Goal: Task Accomplishment & Management: Manage account settings

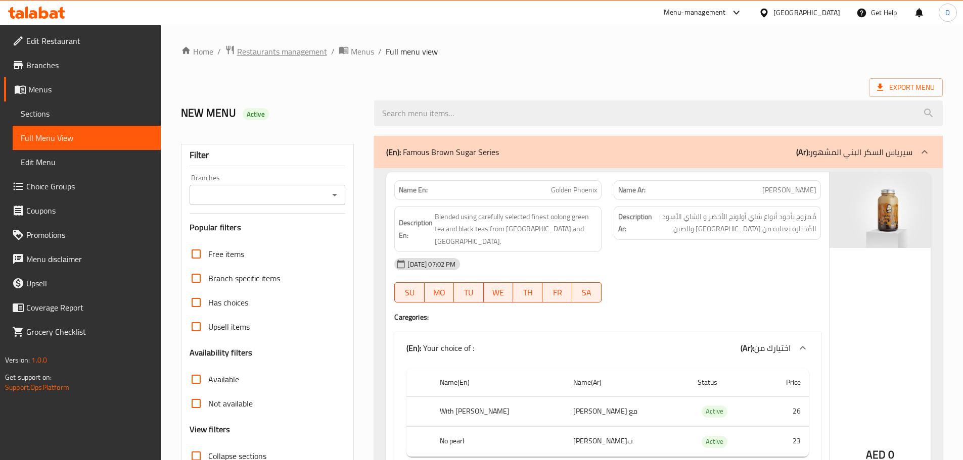
click at [282, 52] on span "Restaurants management" at bounding box center [282, 51] width 90 height 12
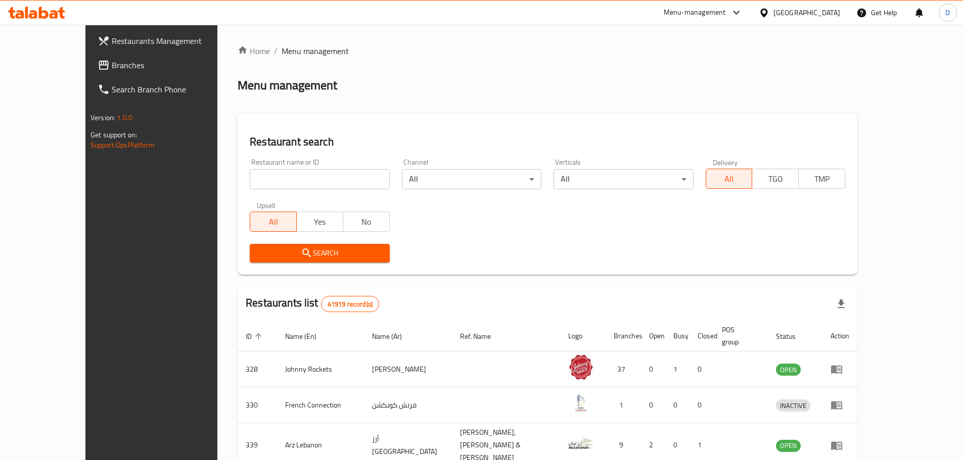
click at [98, 61] on icon at bounding box center [104, 65] width 12 height 12
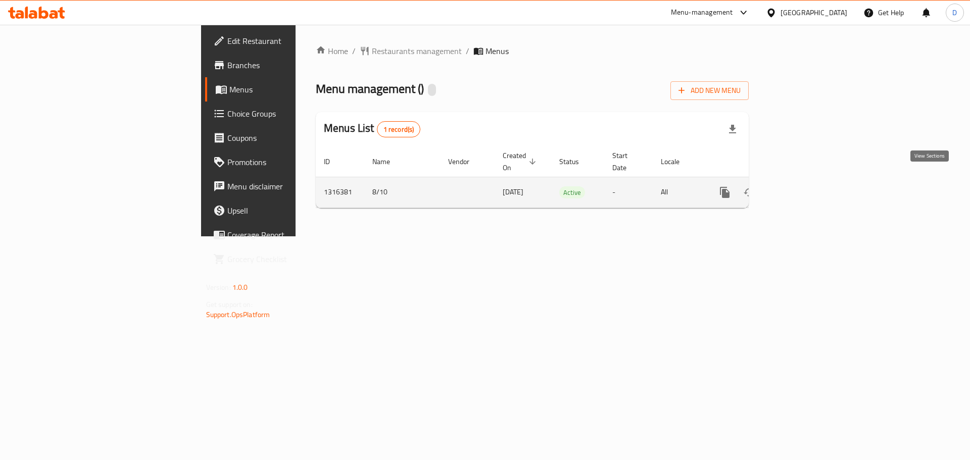
click at [804, 187] on icon "enhanced table" at bounding box center [798, 193] width 12 height 12
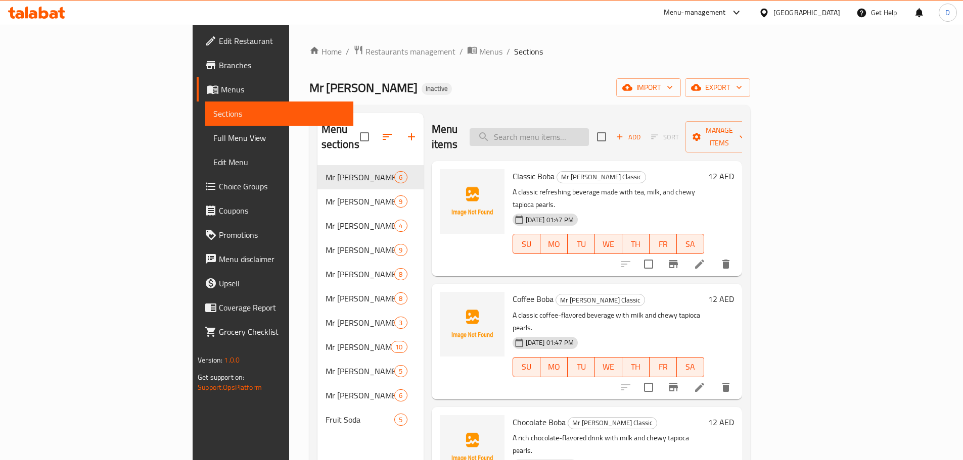
click at [589, 128] on input "search" at bounding box center [529, 137] width 119 height 18
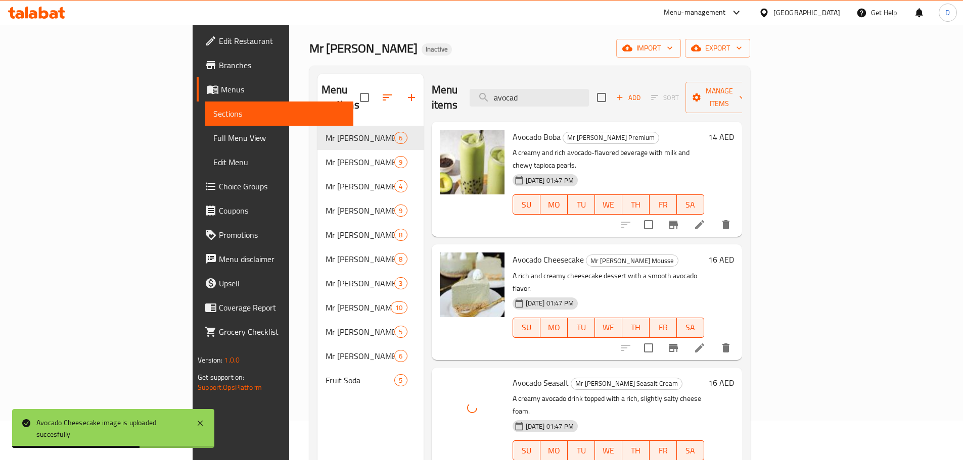
scroll to position [51, 0]
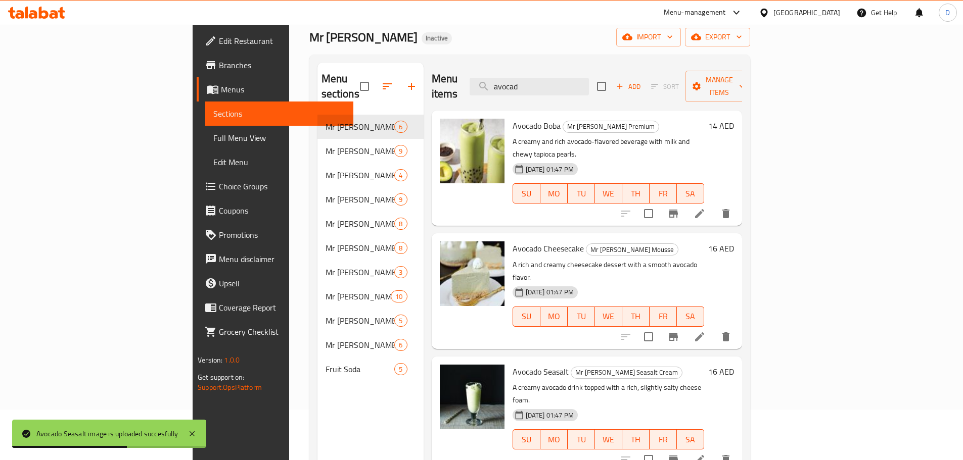
drag, startPoint x: 601, startPoint y: 82, endPoint x: 539, endPoint y: 86, distance: 62.3
click at [539, 86] on div "Menu items avocad Add Sort Manage items" at bounding box center [587, 87] width 310 height 48
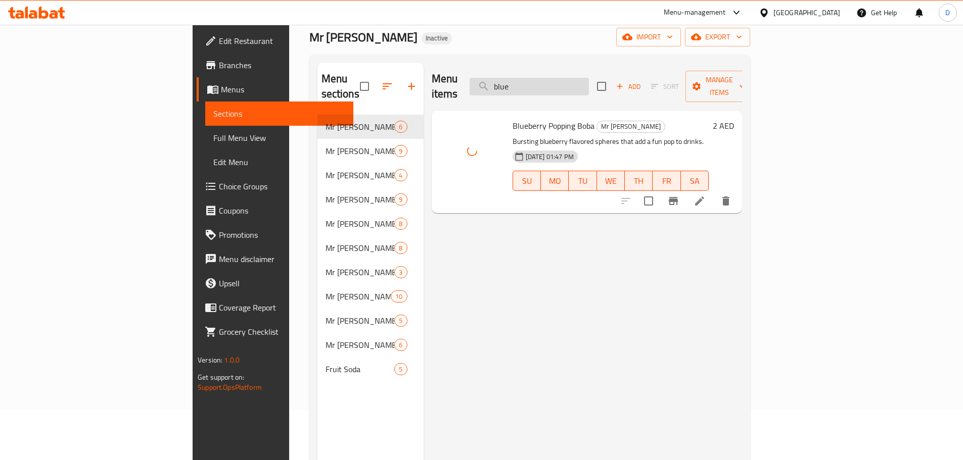
click at [589, 79] on input "blue" at bounding box center [529, 87] width 119 height 18
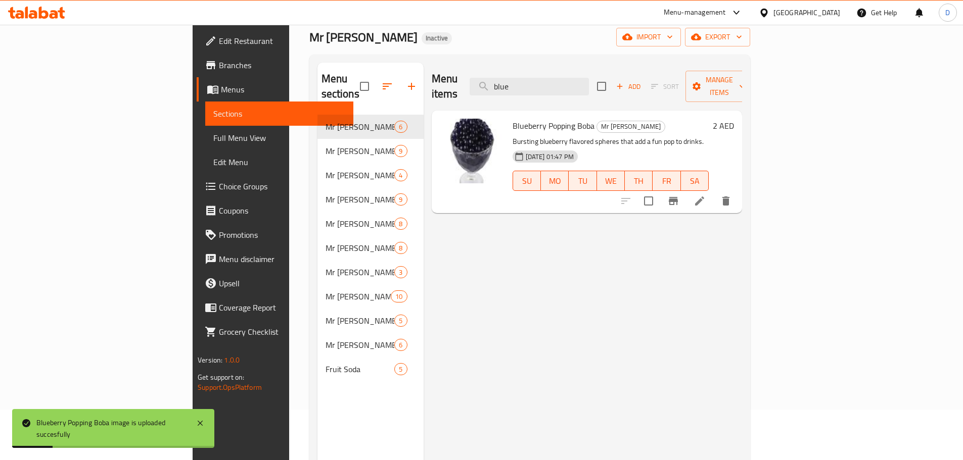
drag, startPoint x: 606, startPoint y: 79, endPoint x: 534, endPoint y: 92, distance: 73.1
click at [534, 92] on div "Menu items blue Add Sort Manage items" at bounding box center [587, 87] width 310 height 48
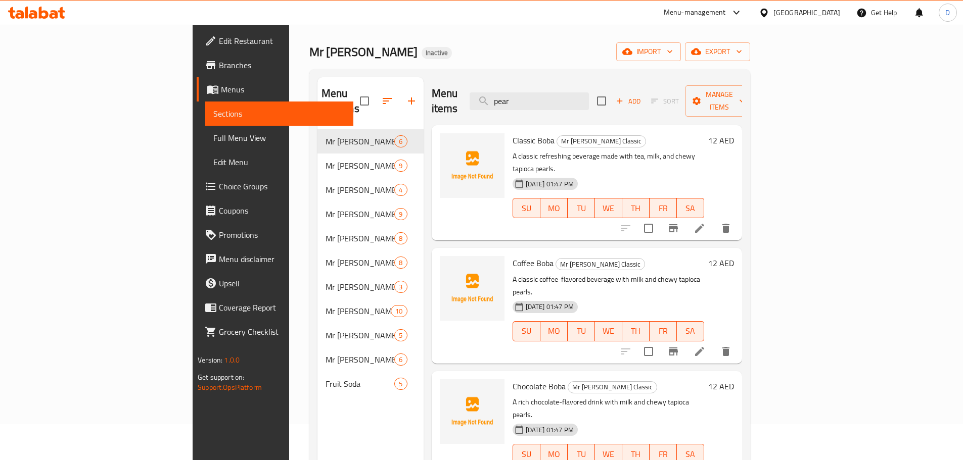
scroll to position [0, 0]
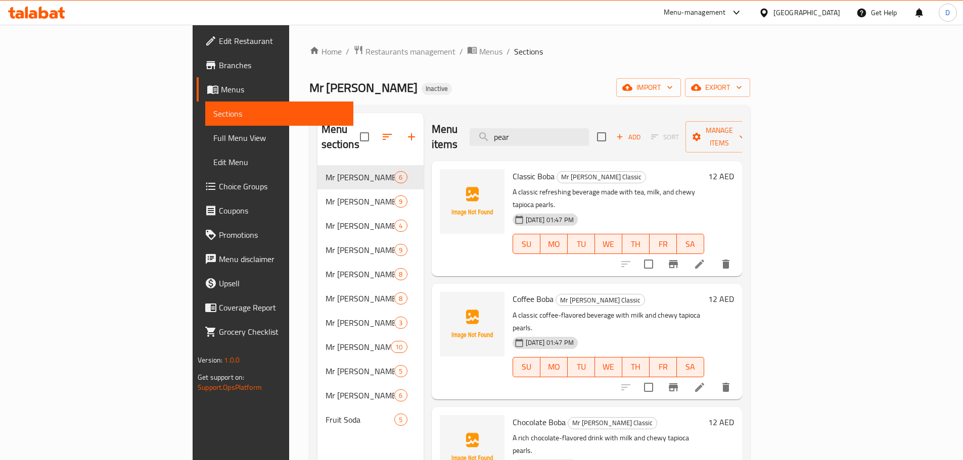
drag, startPoint x: 583, startPoint y: 128, endPoint x: 517, endPoint y: 133, distance: 66.9
click at [517, 133] on div "Menu items pear Add Sort Manage items" at bounding box center [587, 137] width 310 height 48
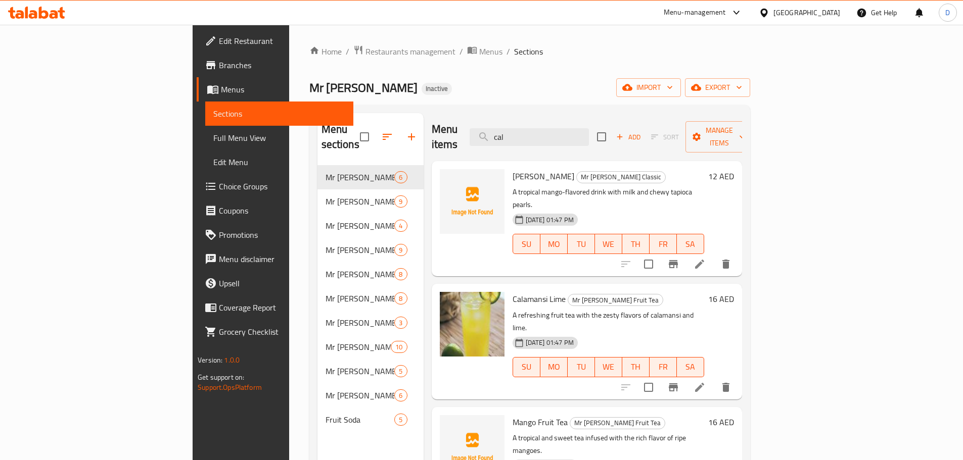
drag, startPoint x: 595, startPoint y: 134, endPoint x: 505, endPoint y: 133, distance: 89.5
click at [505, 133] on div "Menu items cal Add Sort Manage items" at bounding box center [587, 137] width 310 height 48
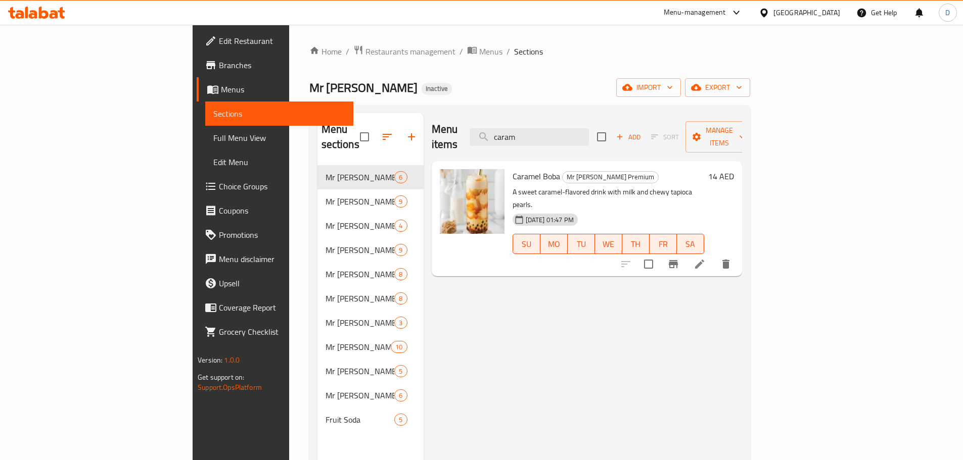
drag, startPoint x: 609, startPoint y: 129, endPoint x: 556, endPoint y: 139, distance: 53.4
click at [556, 139] on div "Menu items caram Add Sort Manage items" at bounding box center [587, 137] width 310 height 48
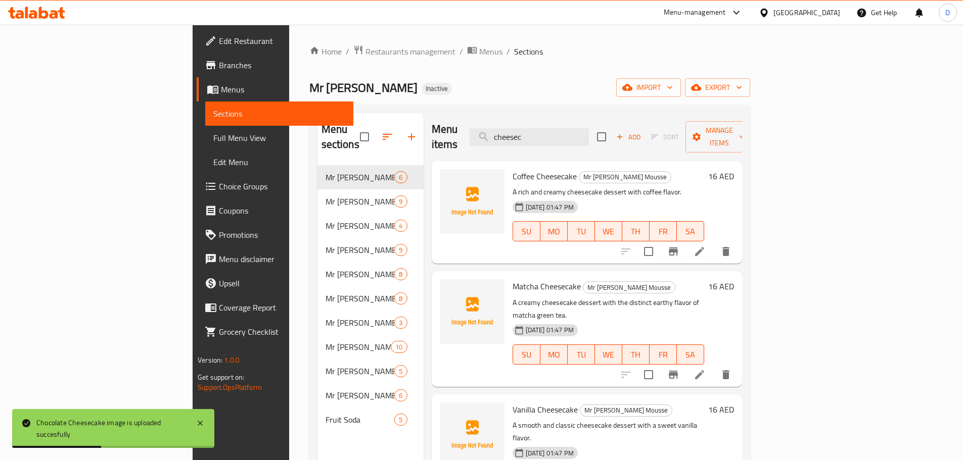
drag, startPoint x: 598, startPoint y: 133, endPoint x: 533, endPoint y: 136, distance: 65.3
click at [533, 136] on div "Menu items cheesec Add Sort Manage items" at bounding box center [587, 137] width 310 height 48
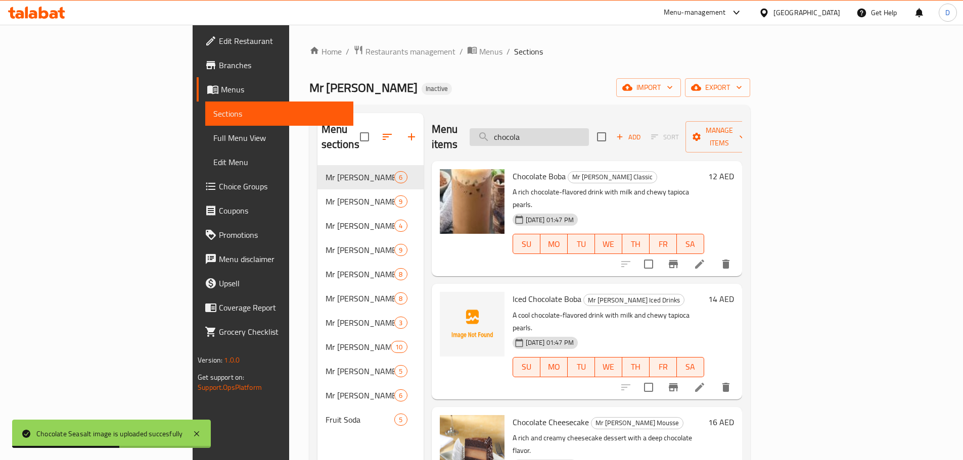
drag, startPoint x: 605, startPoint y: 133, endPoint x: 544, endPoint y: 131, distance: 61.2
click at [549, 132] on input "chocola" at bounding box center [529, 137] width 119 height 18
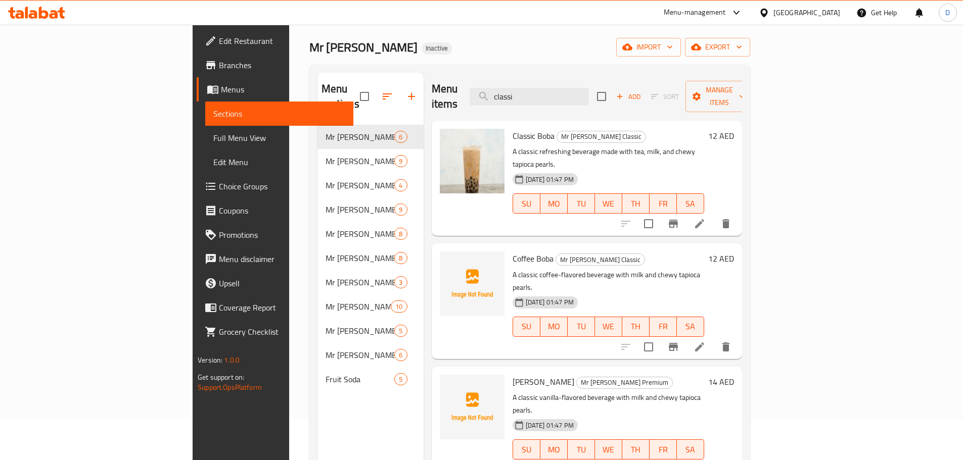
drag, startPoint x: 591, startPoint y: 86, endPoint x: 533, endPoint y: 95, distance: 58.3
click at [533, 95] on div "Menu items classi Add Sort Manage items" at bounding box center [587, 97] width 310 height 48
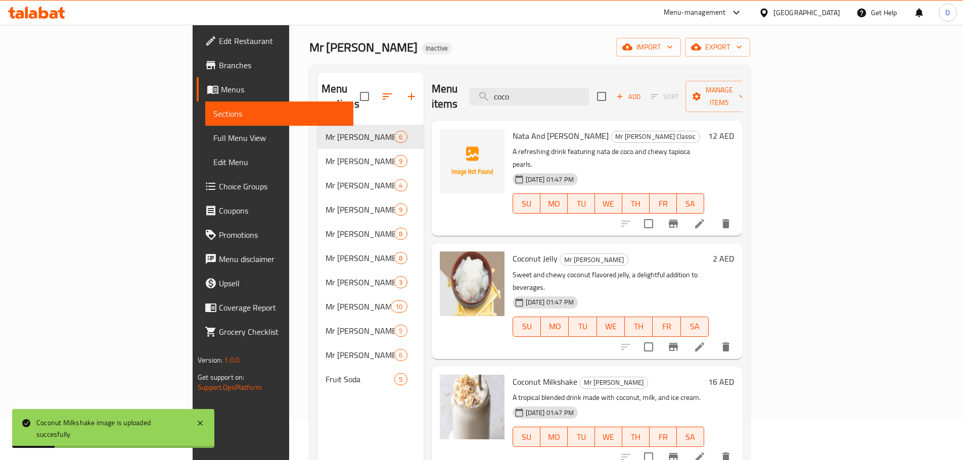
drag, startPoint x: 597, startPoint y: 94, endPoint x: 511, endPoint y: 90, distance: 86.5
click at [511, 90] on div "Menu items coco Add Sort Manage items" at bounding box center [587, 97] width 310 height 48
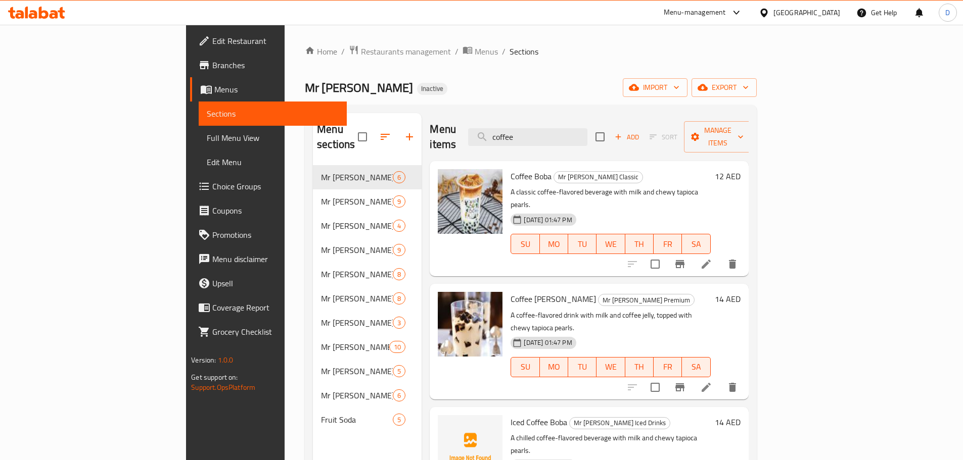
drag, startPoint x: 584, startPoint y: 123, endPoint x: 509, endPoint y: 130, distance: 75.6
click at [509, 130] on div "Menu items coffee Add Sort Manage items" at bounding box center [589, 137] width 318 height 48
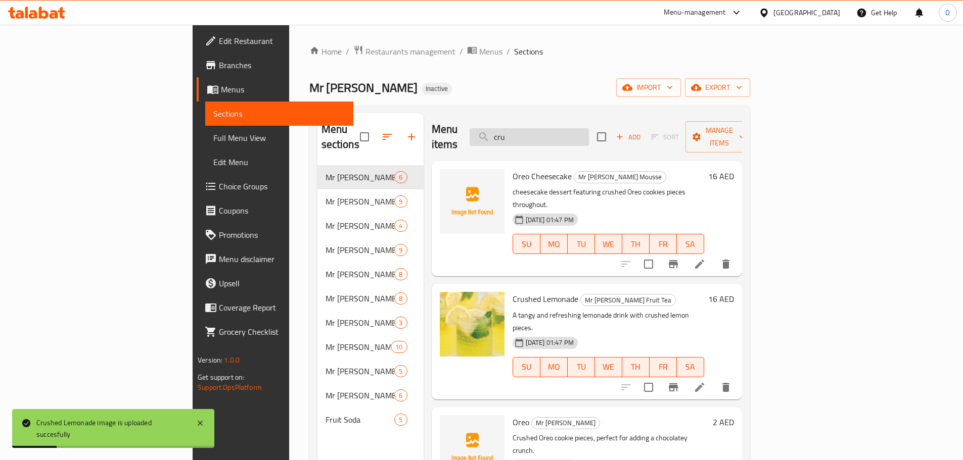
drag, startPoint x: 588, startPoint y: 129, endPoint x: 541, endPoint y: 133, distance: 47.2
click at [541, 133] on input "cru" at bounding box center [529, 137] width 119 height 18
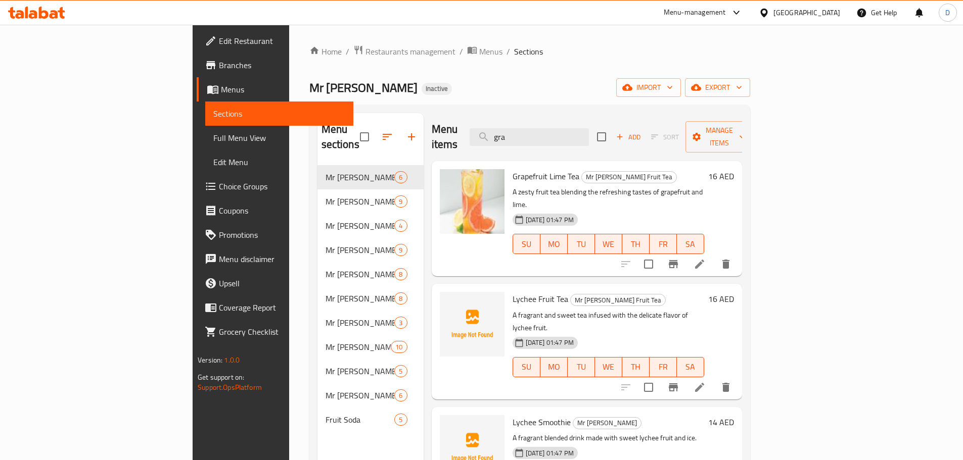
drag, startPoint x: 575, startPoint y: 133, endPoint x: 492, endPoint y: 133, distance: 83.4
click at [492, 133] on div "Menu items gra Add Sort Manage items" at bounding box center [587, 137] width 310 height 48
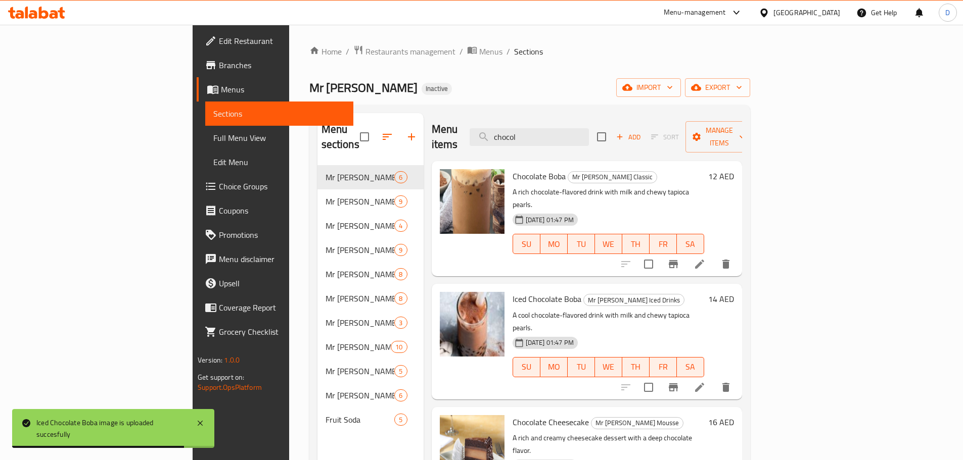
drag, startPoint x: 595, startPoint y: 128, endPoint x: 534, endPoint y: 129, distance: 61.7
click at [534, 129] on div "Menu items chocol Add Sort Manage items" at bounding box center [587, 137] width 310 height 48
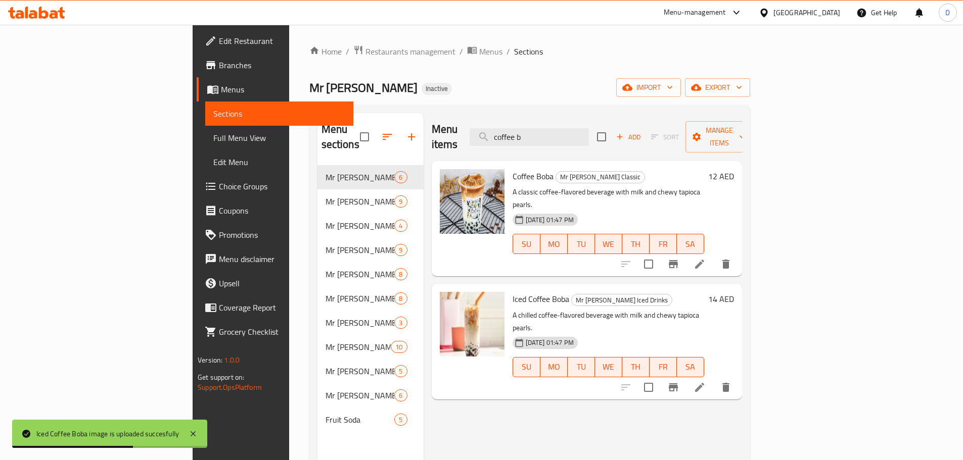
drag, startPoint x: 599, startPoint y: 131, endPoint x: 527, endPoint y: 131, distance: 71.8
click at [527, 131] on div "Menu items coffee b Add Sort Manage items" at bounding box center [587, 137] width 310 height 48
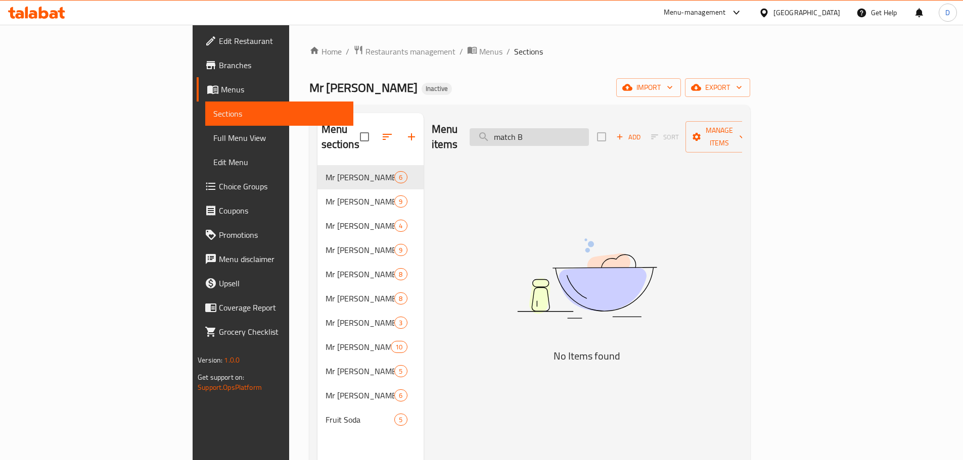
click at [589, 130] on input "match B" at bounding box center [529, 137] width 119 height 18
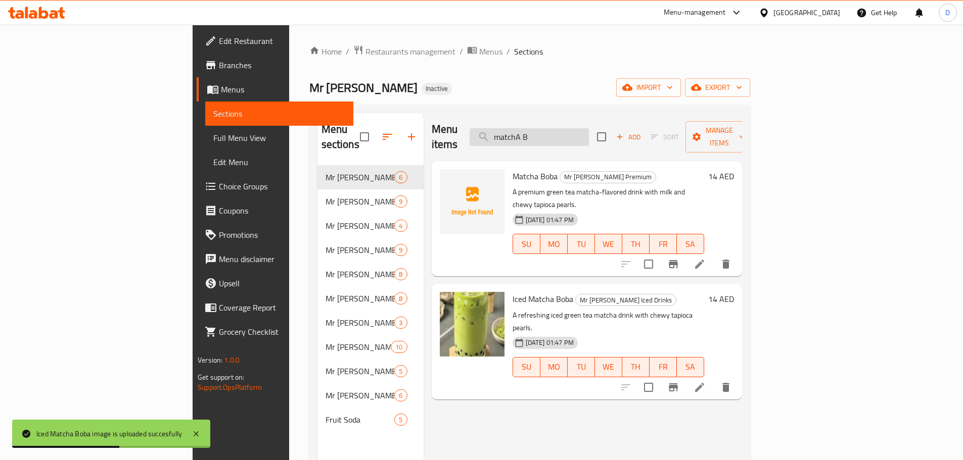
drag, startPoint x: 623, startPoint y: 129, endPoint x: 542, endPoint y: 127, distance: 80.4
click at [542, 128] on input "matchA B" at bounding box center [529, 137] width 119 height 18
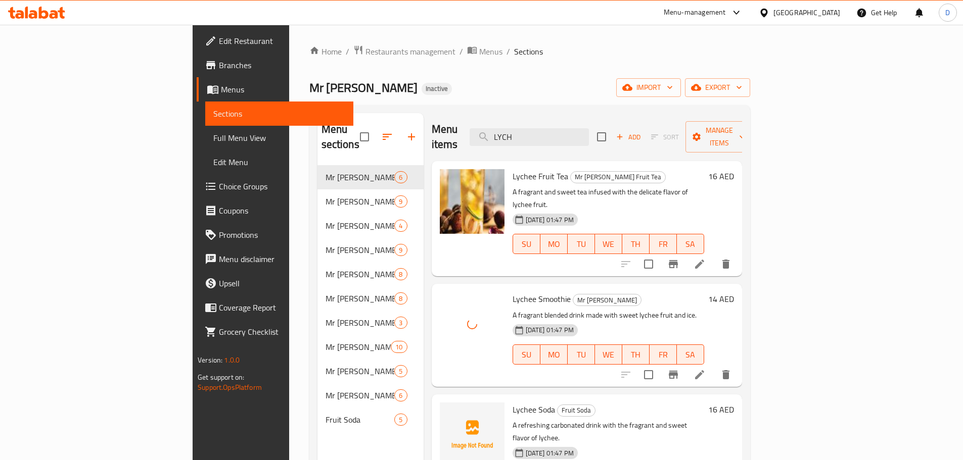
scroll to position [51, 0]
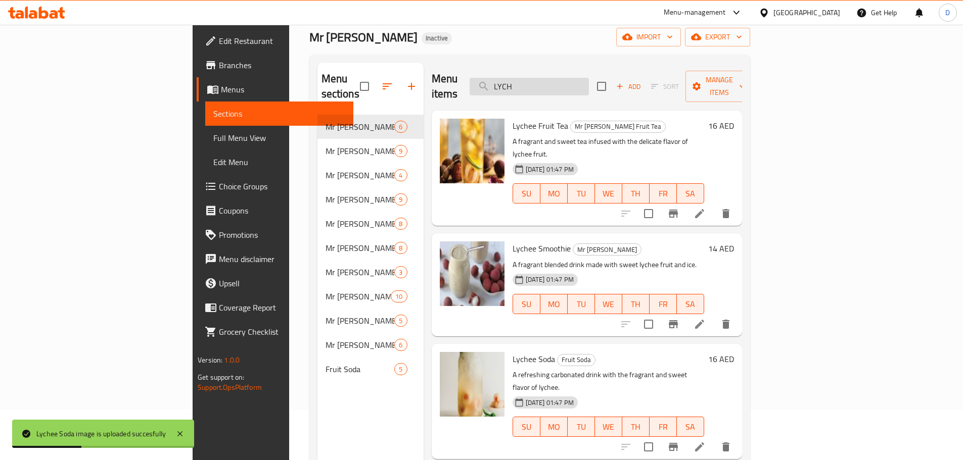
drag, startPoint x: 591, startPoint y: 78, endPoint x: 541, endPoint y: 82, distance: 50.7
click at [541, 82] on input "LYCH" at bounding box center [529, 87] width 119 height 18
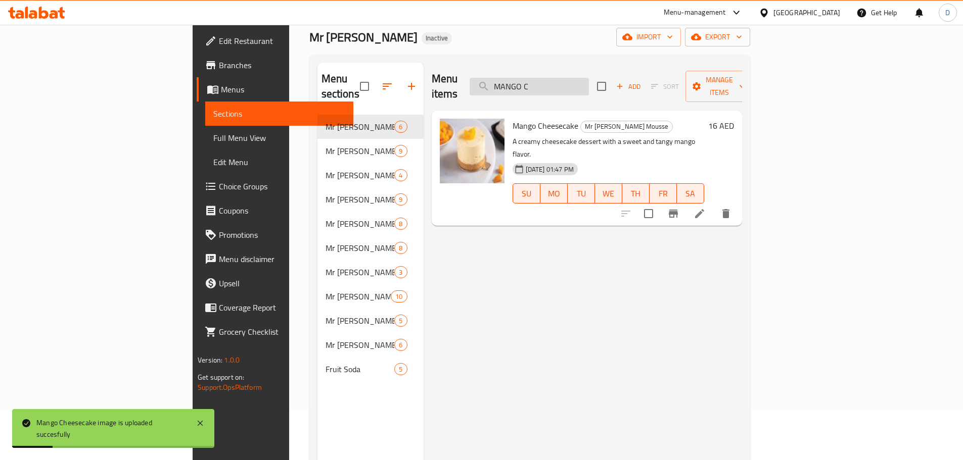
click at [589, 78] on input "MANGO C" at bounding box center [529, 87] width 119 height 18
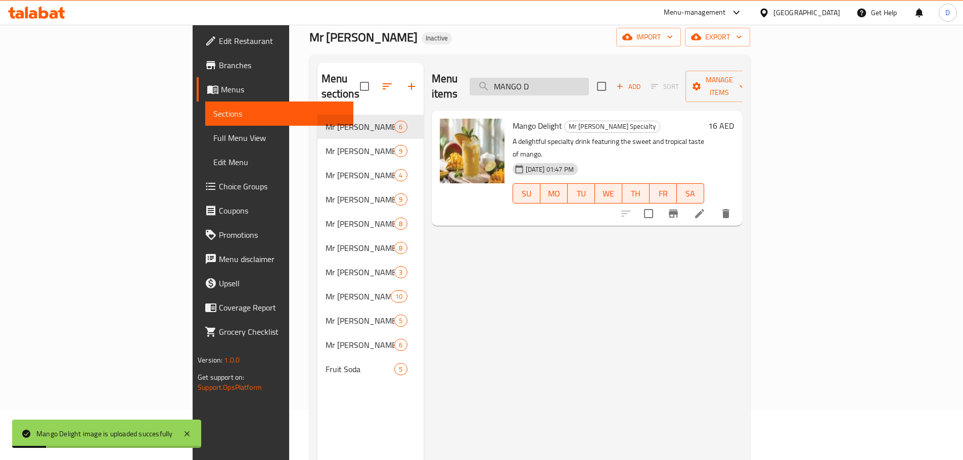
click at [589, 84] on input "MANGO D" at bounding box center [529, 87] width 119 height 18
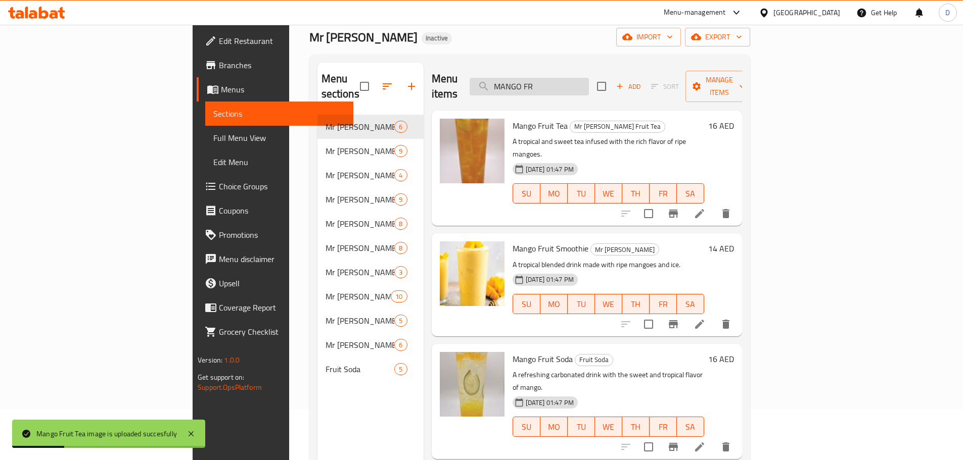
click at [589, 87] on input "MANGO FR" at bounding box center [529, 87] width 119 height 18
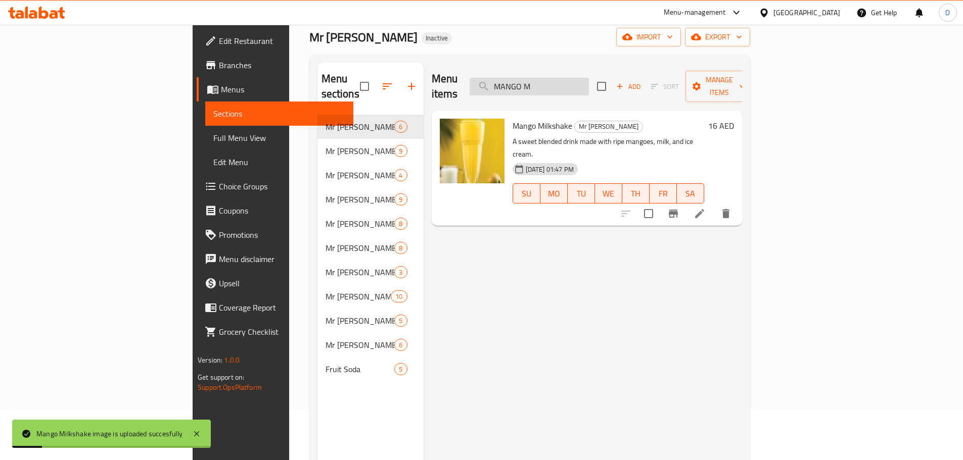
click at [589, 81] on input "MANGO M" at bounding box center [529, 87] width 119 height 18
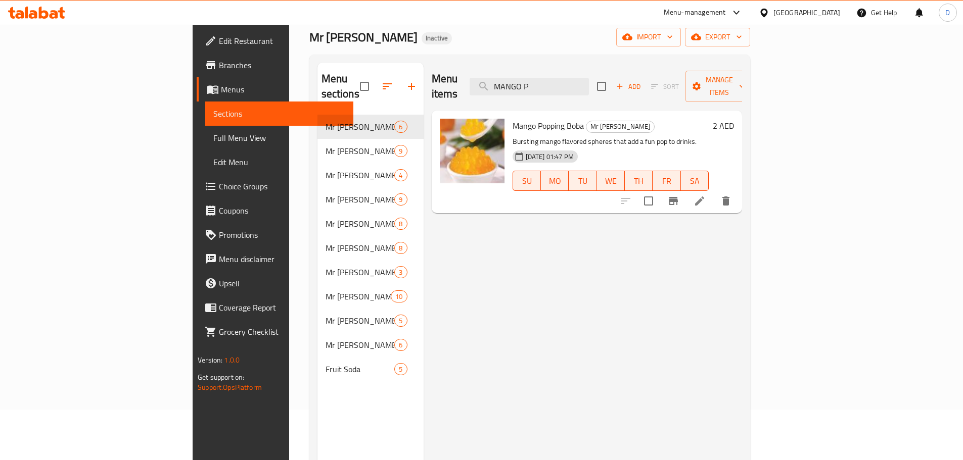
drag, startPoint x: 619, startPoint y: 79, endPoint x: 516, endPoint y: 70, distance: 103.5
click at [516, 70] on div "Menu items MANGO P Add Sort Manage items" at bounding box center [587, 87] width 310 height 48
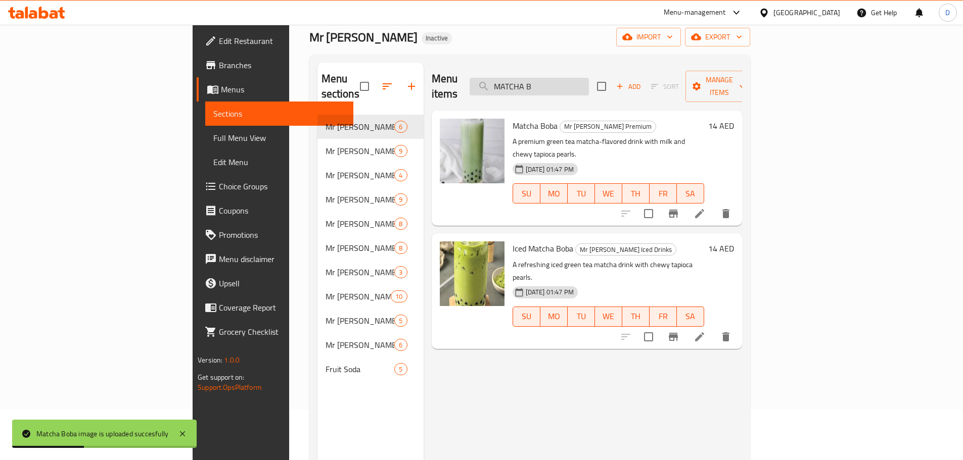
click at [589, 83] on input "MATCHA B" at bounding box center [529, 87] width 119 height 18
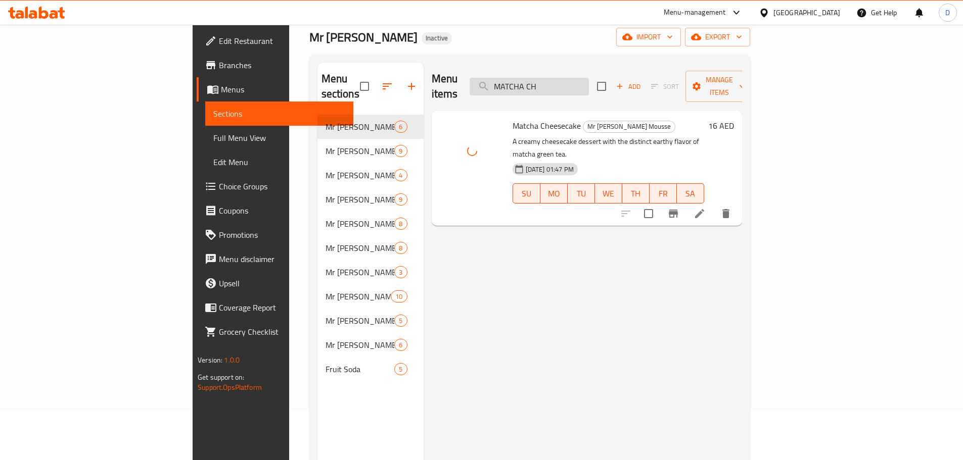
click at [589, 83] on input "MATCHA CH" at bounding box center [529, 87] width 119 height 18
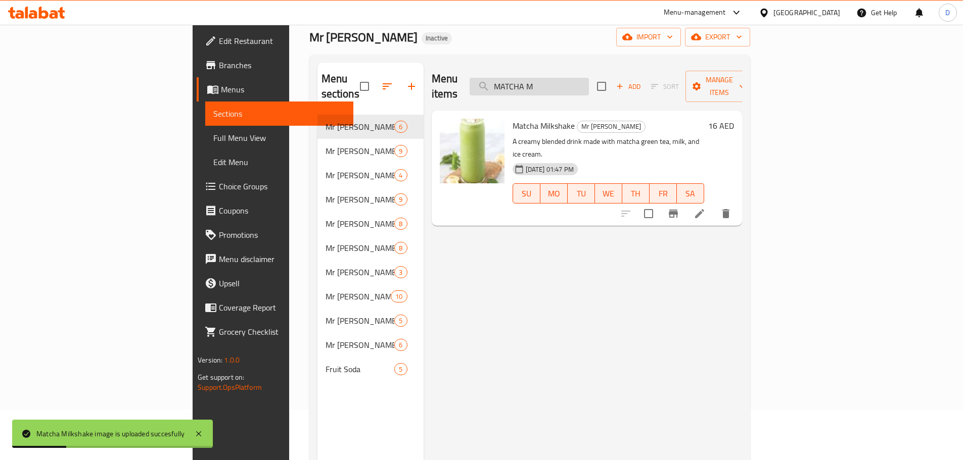
click at [589, 85] on input "MATCHA M" at bounding box center [529, 87] width 119 height 18
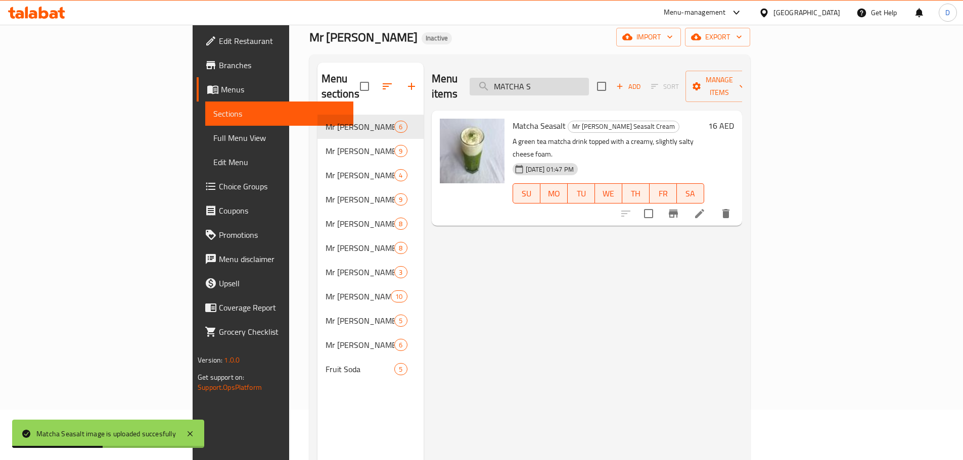
drag, startPoint x: 629, startPoint y: 84, endPoint x: 548, endPoint y: 83, distance: 80.9
click at [548, 83] on input "MATCHA S" at bounding box center [529, 87] width 119 height 18
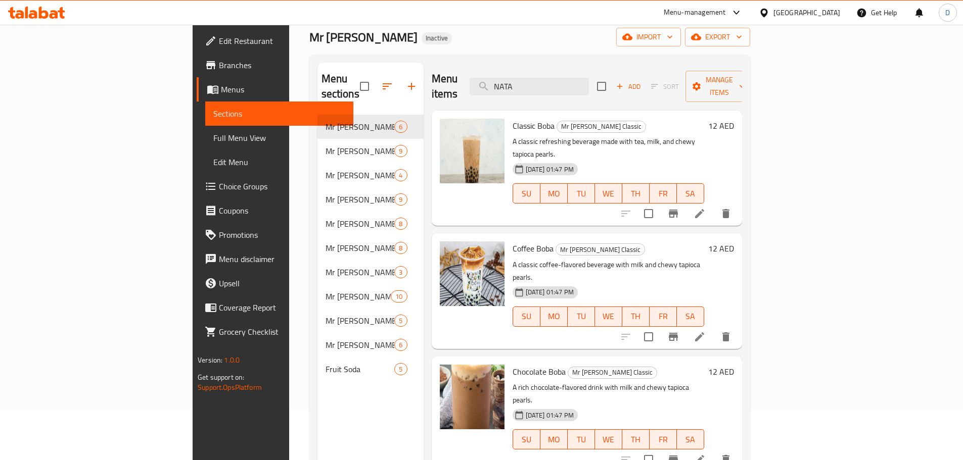
drag, startPoint x: 597, startPoint y: 78, endPoint x: 509, endPoint y: 77, distance: 88.0
click at [509, 77] on div "Menu items NATA Add Sort Manage items" at bounding box center [587, 87] width 310 height 48
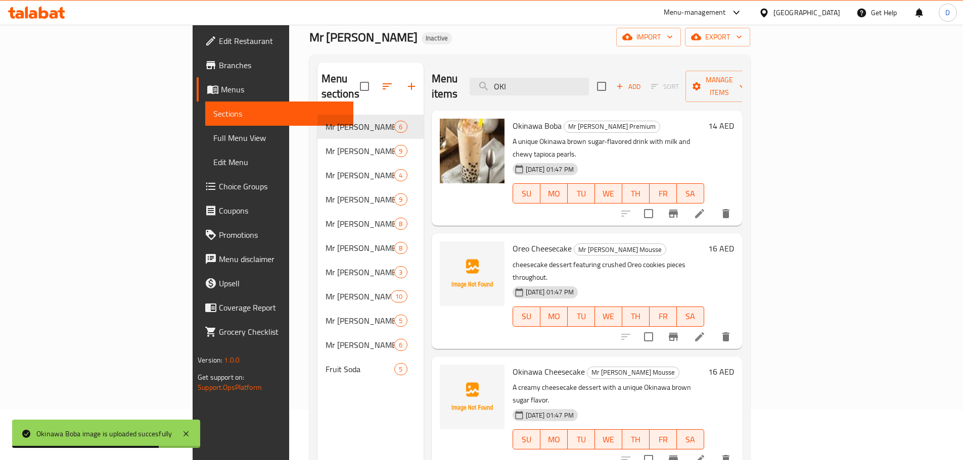
drag, startPoint x: 590, startPoint y: 75, endPoint x: 529, endPoint y: 78, distance: 60.8
click at [529, 78] on div "Menu items OKI Add Sort Manage items" at bounding box center [587, 87] width 310 height 48
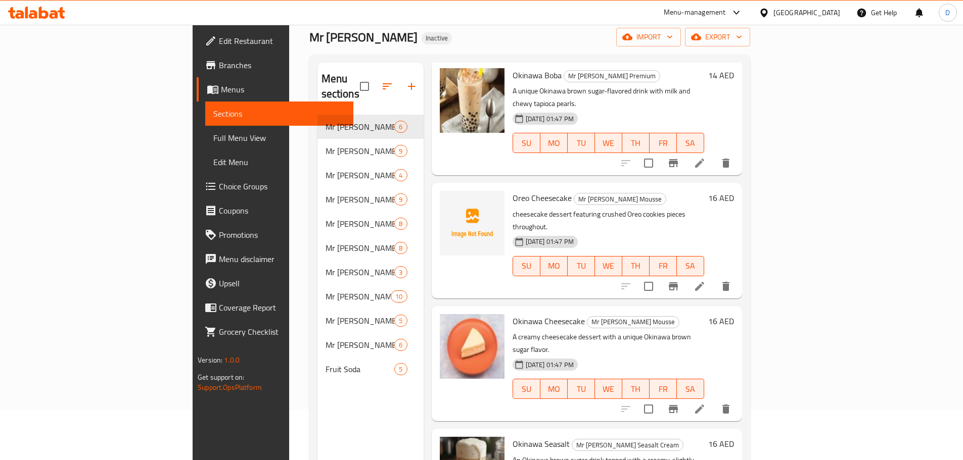
scroll to position [0, 0]
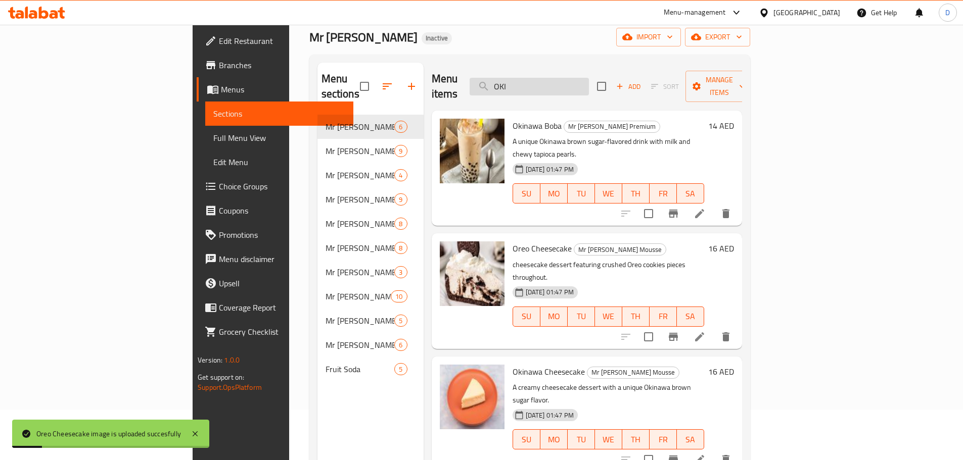
click at [589, 78] on input "OKI" at bounding box center [529, 87] width 119 height 18
drag, startPoint x: 592, startPoint y: 80, endPoint x: 536, endPoint y: 79, distance: 56.1
click at [536, 79] on input "OKI" at bounding box center [529, 87] width 119 height 18
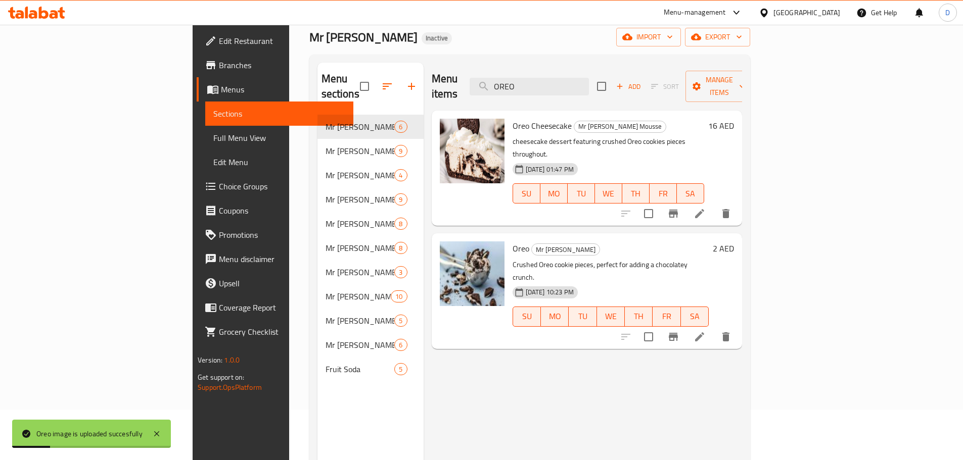
drag, startPoint x: 596, startPoint y: 79, endPoint x: 509, endPoint y: 79, distance: 87.4
click at [509, 79] on div "Menu items OREO Add Sort Manage items" at bounding box center [587, 87] width 310 height 48
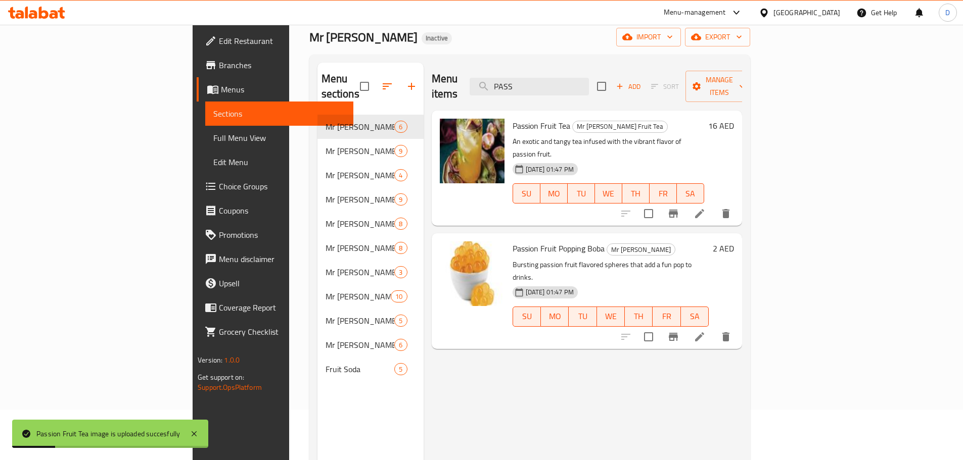
drag, startPoint x: 518, startPoint y: 82, endPoint x: 508, endPoint y: 82, distance: 9.6
click at [508, 82] on div "Menu items PASS Add Sort Manage items" at bounding box center [587, 87] width 310 height 48
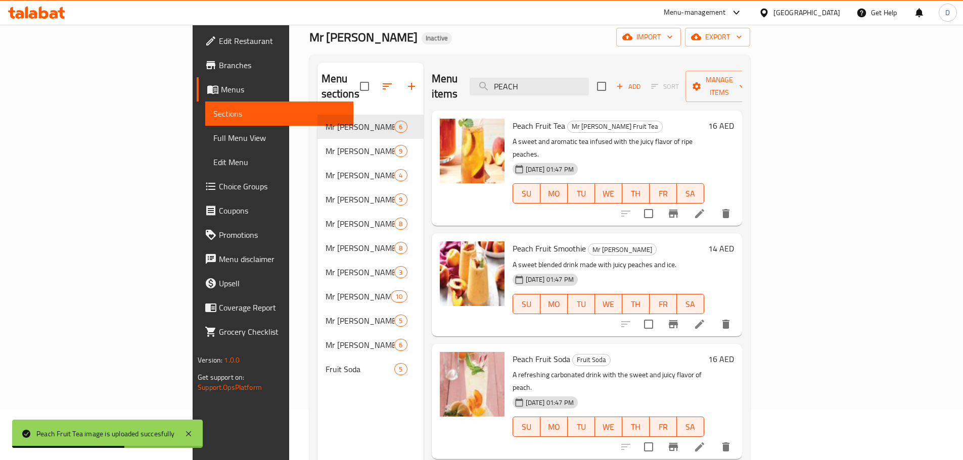
drag, startPoint x: 611, startPoint y: 78, endPoint x: 522, endPoint y: 81, distance: 88.5
click at [522, 81] on div "Menu items PEACH Add Sort Manage items" at bounding box center [587, 87] width 310 height 48
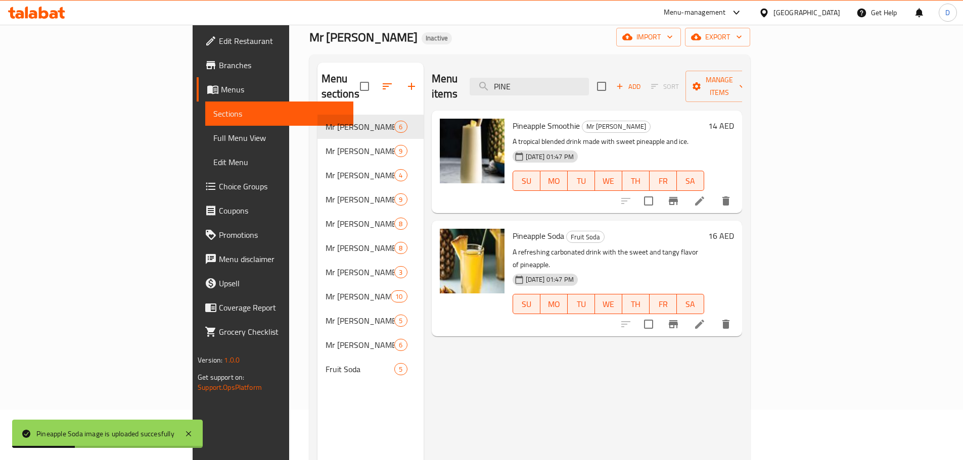
drag, startPoint x: 588, startPoint y: 79, endPoint x: 525, endPoint y: 79, distance: 63.7
click at [525, 79] on div "Menu items PINE Add Sort Manage items" at bounding box center [587, 87] width 310 height 48
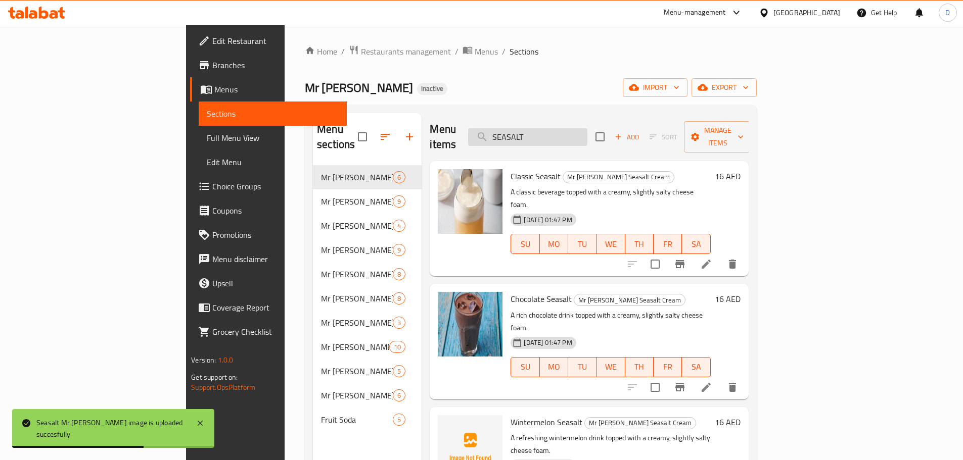
drag, startPoint x: 596, startPoint y: 124, endPoint x: 548, endPoint y: 124, distance: 48.0
click at [548, 128] on input "SEASALT" at bounding box center [527, 137] width 119 height 18
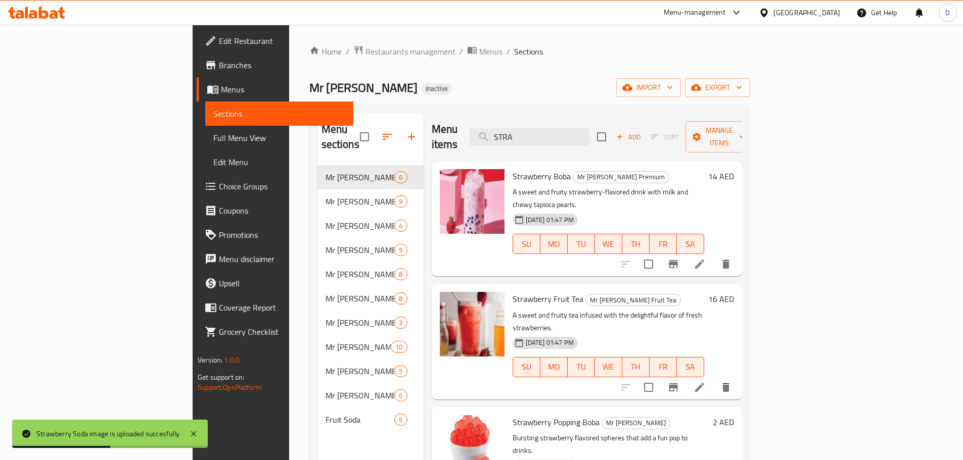
drag, startPoint x: 593, startPoint y: 131, endPoint x: 517, endPoint y: 126, distance: 76.0
click at [517, 126] on div "Menu items STRA Add Sort Manage items" at bounding box center [587, 137] width 310 height 48
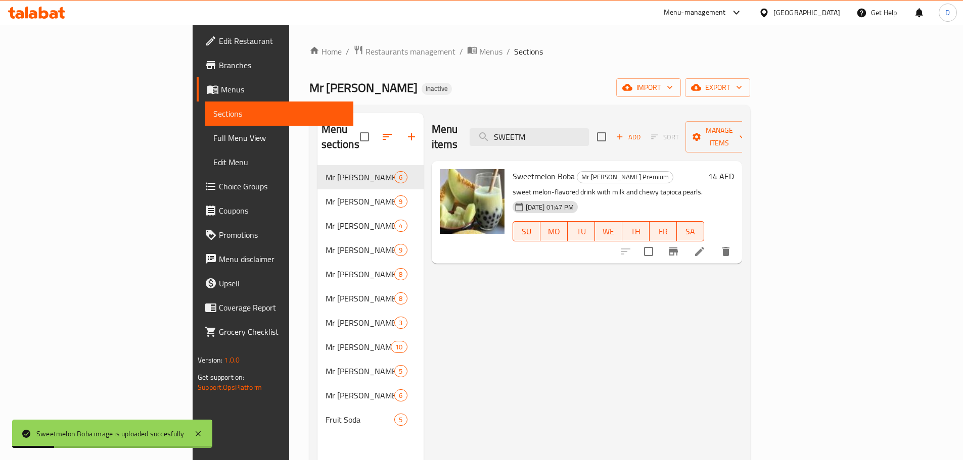
drag, startPoint x: 481, startPoint y: 125, endPoint x: 490, endPoint y: 117, distance: 12.5
click at [484, 125] on div "Menu items SWEETM Add Sort Manage items" at bounding box center [587, 137] width 310 height 48
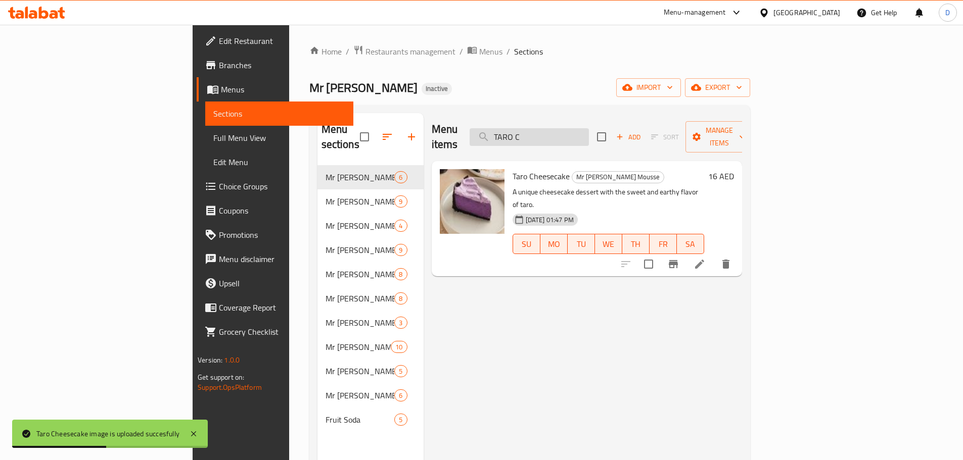
click at [589, 134] on input "TARO C" at bounding box center [529, 137] width 119 height 18
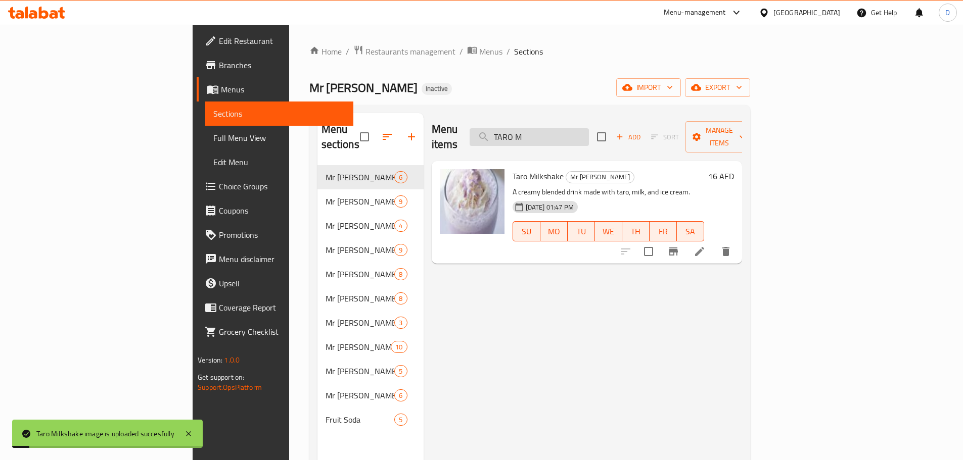
click at [589, 128] on input "TARO M" at bounding box center [529, 137] width 119 height 18
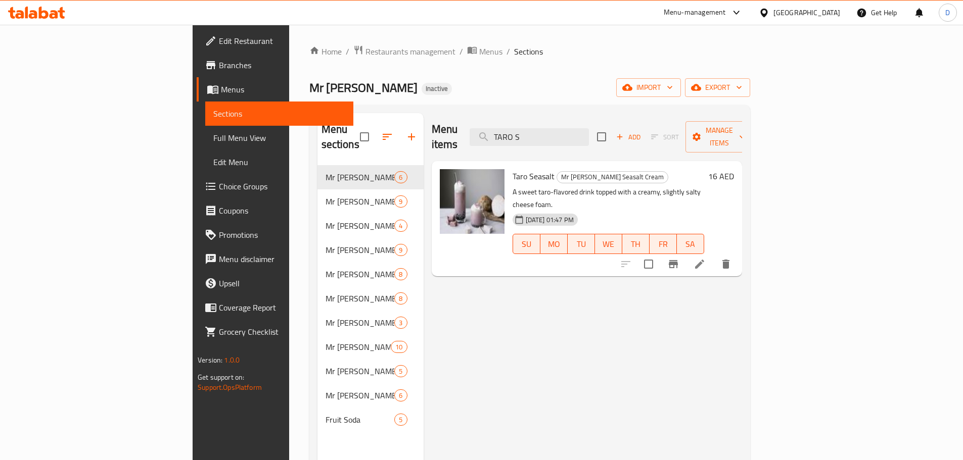
drag, startPoint x: 601, startPoint y: 127, endPoint x: 517, endPoint y: 128, distance: 84.4
click at [517, 128] on div "Menu items TARO S Add Sort Manage items" at bounding box center [587, 137] width 310 height 48
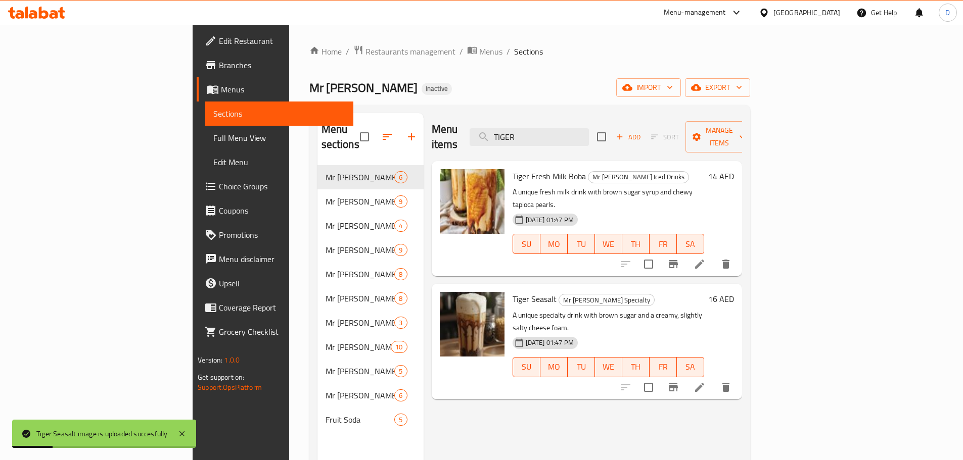
drag, startPoint x: 561, startPoint y: 132, endPoint x: 508, endPoint y: 133, distance: 52.6
click at [508, 133] on div "Menu items TIGER Add Sort Manage items" at bounding box center [587, 137] width 310 height 48
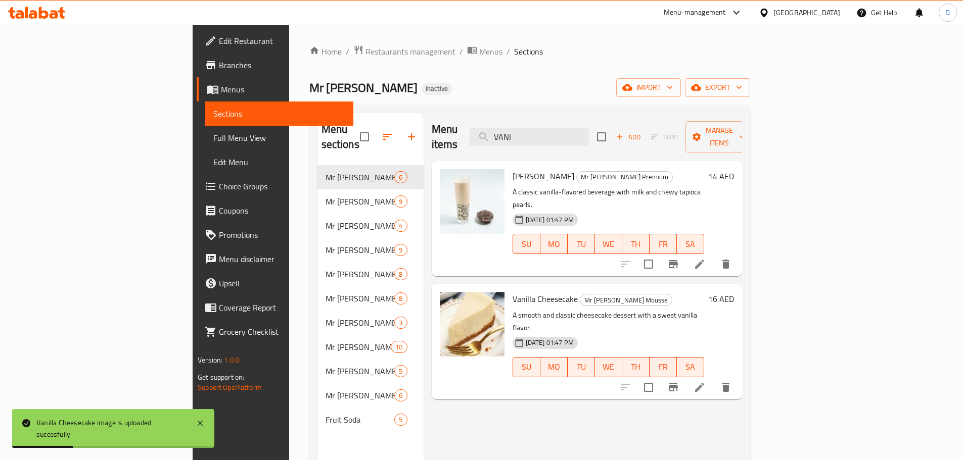
drag, startPoint x: 600, startPoint y: 132, endPoint x: 536, endPoint y: 128, distance: 64.3
click at [536, 128] on div "Menu items VANI Add Sort Manage items" at bounding box center [587, 137] width 310 height 48
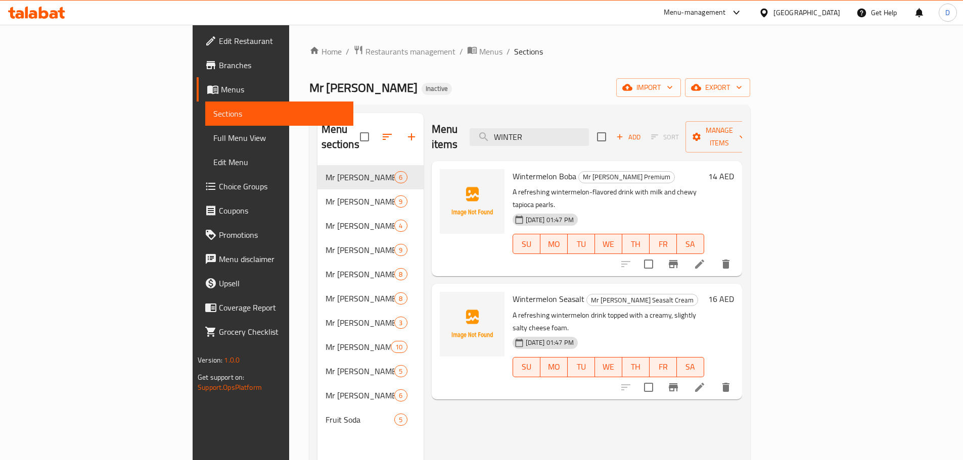
type input "WINTER"
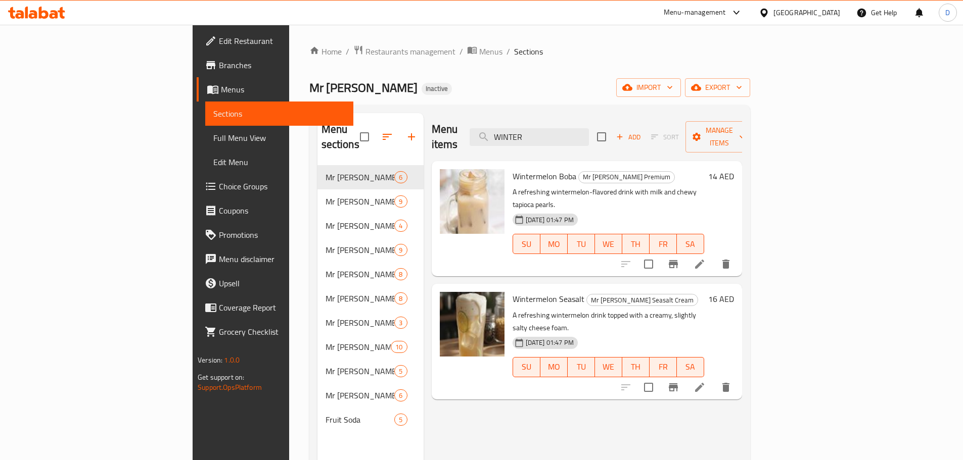
click at [213, 139] on span "Full Menu View" at bounding box center [279, 138] width 132 height 12
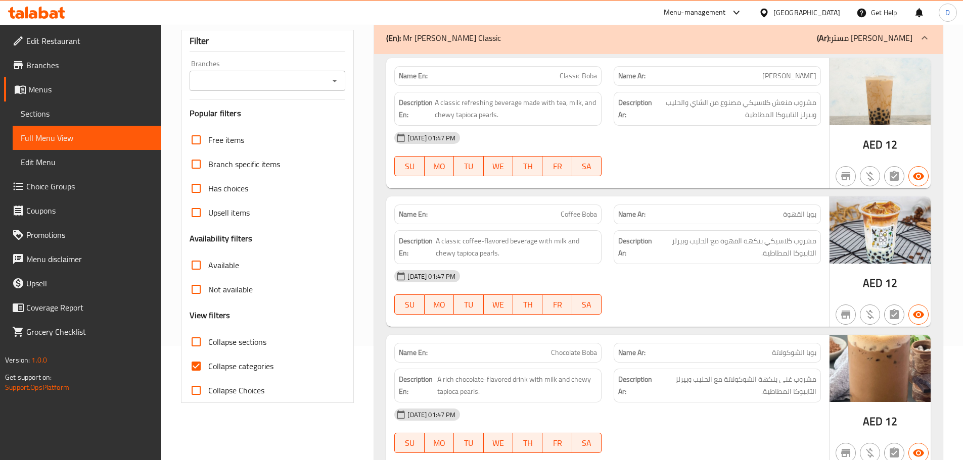
scroll to position [152, 0]
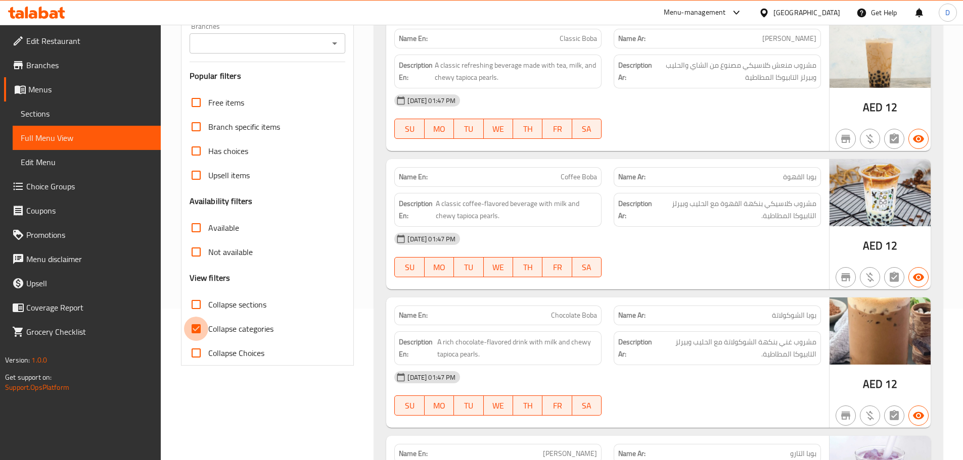
drag, startPoint x: 195, startPoint y: 326, endPoint x: 793, endPoint y: 285, distance: 599.9
click at [199, 326] on input "Collapse categories" at bounding box center [196, 329] width 24 height 24
checkbox input "false"
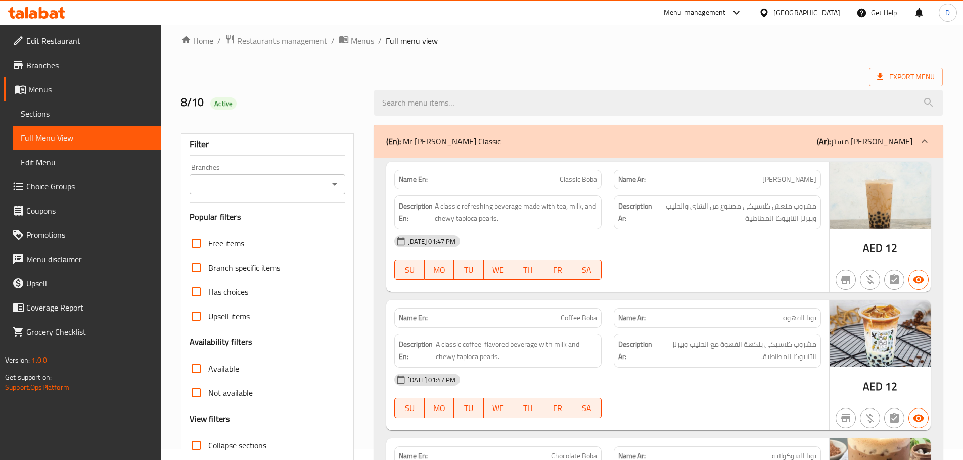
scroll to position [0, 0]
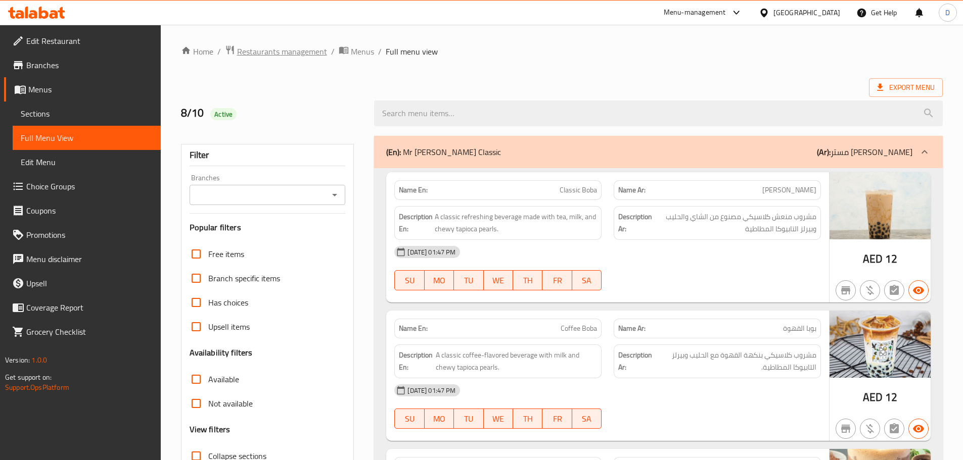
click at [300, 52] on span "Restaurants management" at bounding box center [282, 51] width 90 height 12
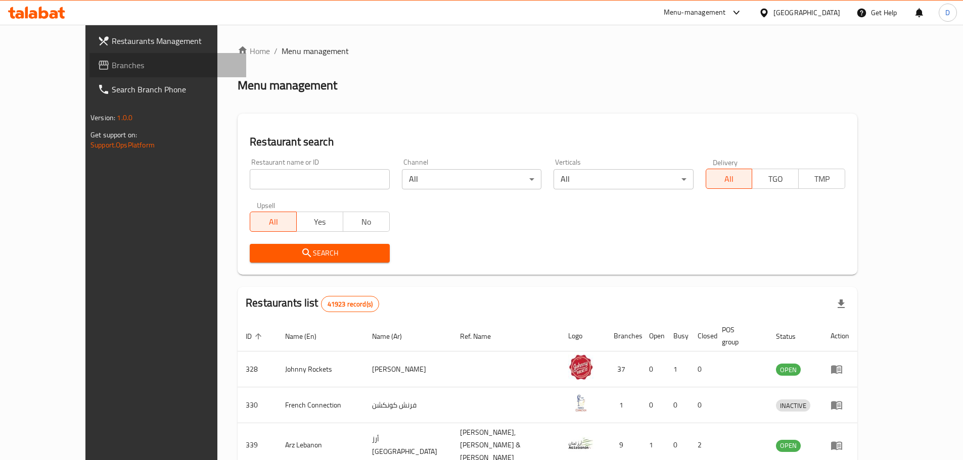
click at [112, 67] on span "Branches" at bounding box center [175, 65] width 126 height 12
